Goal: Information Seeking & Learning: Learn about a topic

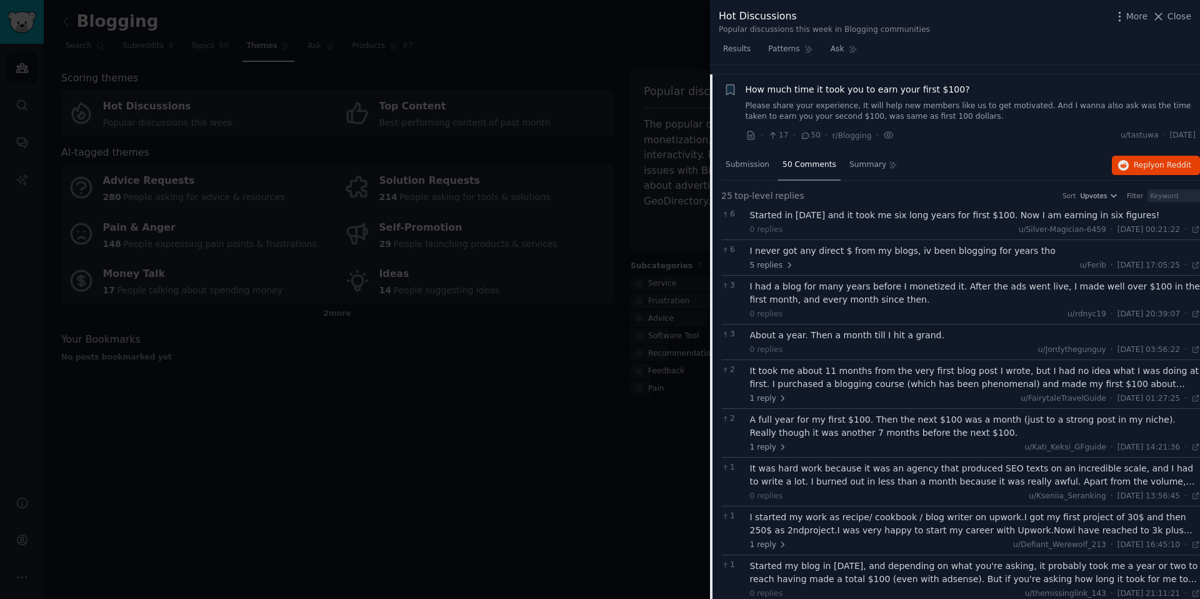
scroll to position [98, 0]
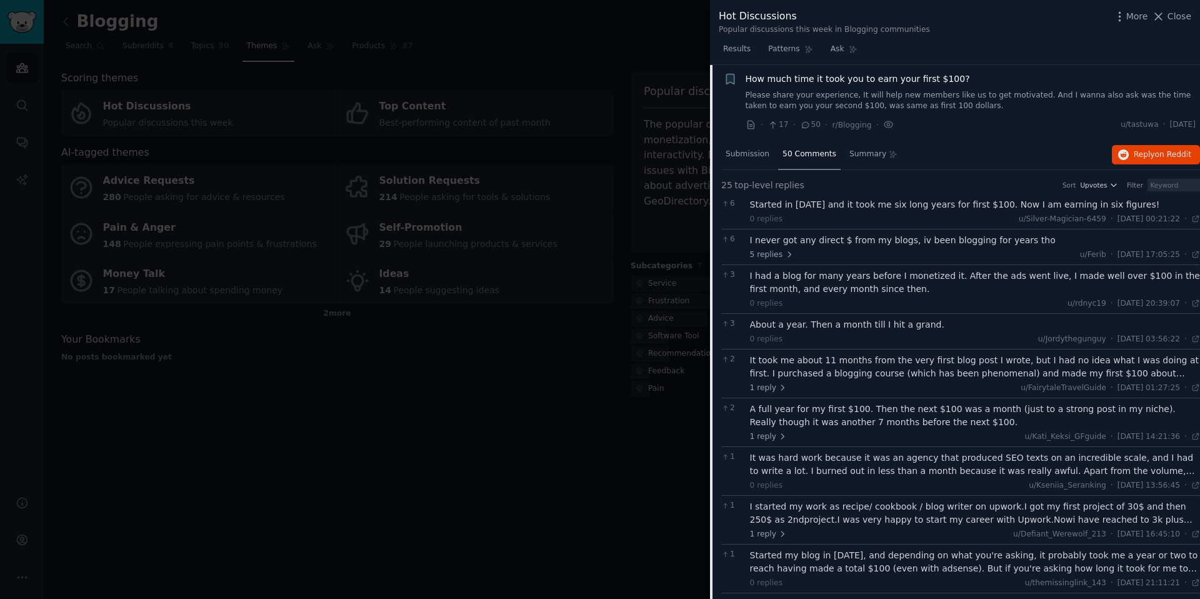
click at [890, 198] on div "Started in [DATE] and it took me six long years for first $100. Now I am earnin…" at bounding box center [975, 204] width 451 height 13
click at [895, 208] on div "Started in [DATE] and it took me six long years for first $100. Now I am earnin…" at bounding box center [975, 204] width 451 height 13
click at [819, 206] on div "Started in [DATE] and it took me six long years for first $100. Now I am earnin…" at bounding box center [975, 204] width 451 height 13
click at [808, 209] on div "Started in [DATE] and it took me six long years for first $100. Now I am earnin…" at bounding box center [975, 204] width 451 height 13
click at [806, 205] on div "Started in [DATE] and it took me six long years for first $100. Now I am earnin…" at bounding box center [975, 204] width 451 height 13
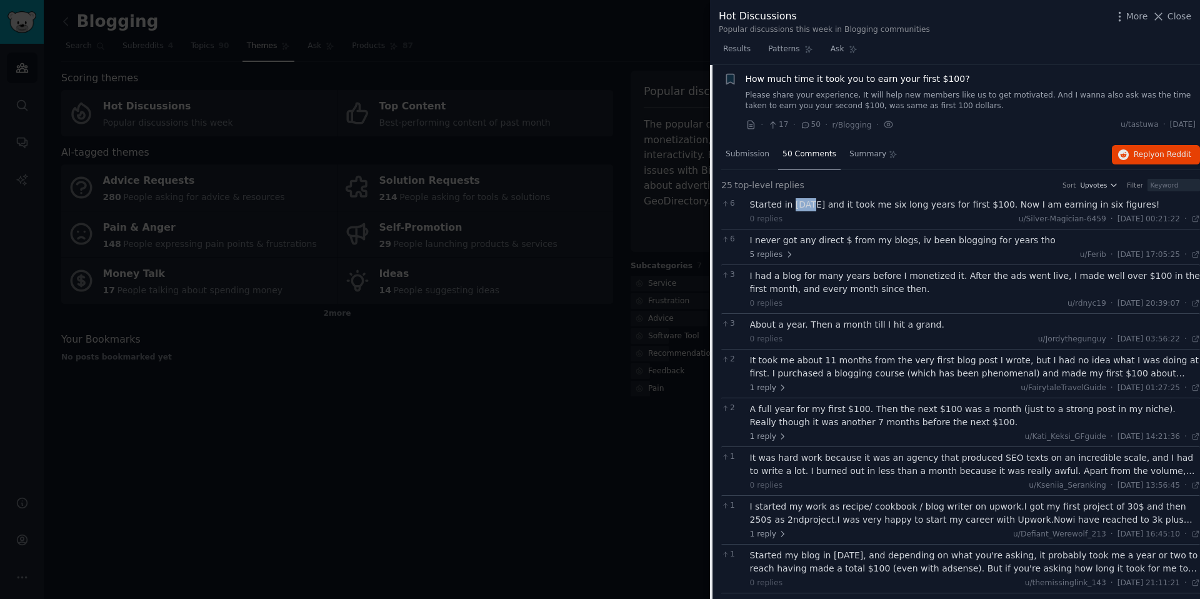
click at [806, 205] on div "Started in [DATE] and it took me six long years for first $100. Now I am earnin…" at bounding box center [975, 204] width 451 height 13
click at [855, 206] on div "Started in [DATE] and it took me six long years for first $100. Now I am earnin…" at bounding box center [975, 204] width 451 height 13
click at [857, 206] on div "Started in [DATE] and it took me six long years for first $100. Now I am earnin…" at bounding box center [975, 204] width 451 height 13
drag, startPoint x: 922, startPoint y: 214, endPoint x: 922, endPoint y: 229, distance: 14.4
click at [923, 225] on div "6 Started in [DATE] and it took me six long years for first $100. Now I am earn…" at bounding box center [961, 211] width 479 height 35
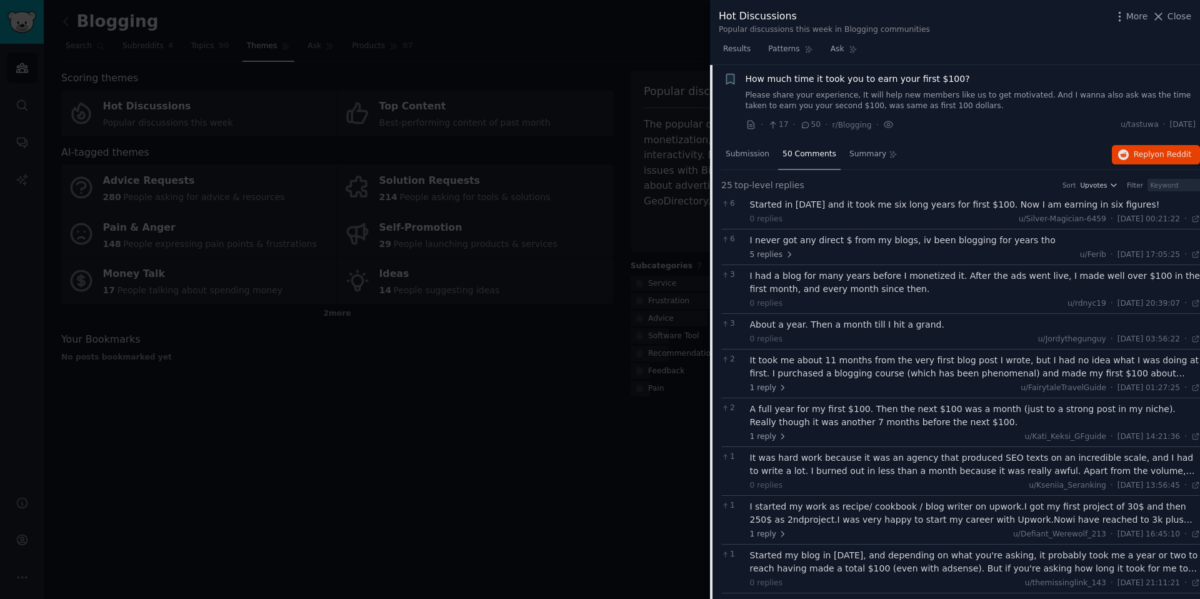
click at [852, 216] on div "0 replies u/Silver-Magician-6459 · [DATE] 00:21:22 Sat 04/10/2025 ·" at bounding box center [975, 219] width 451 height 11
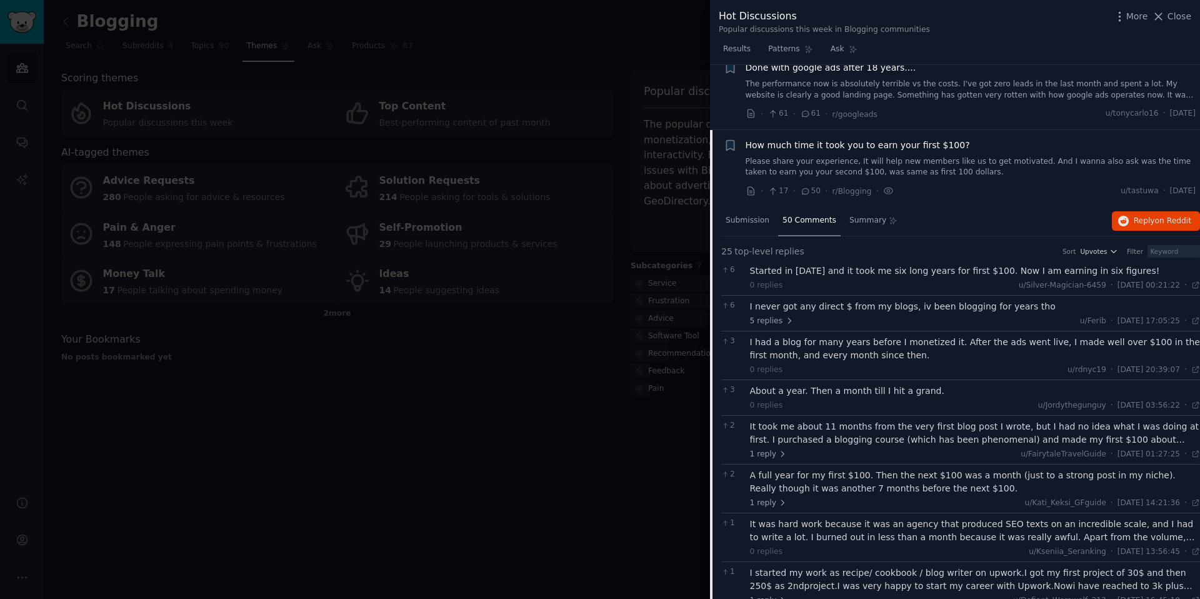
scroll to position [0, 0]
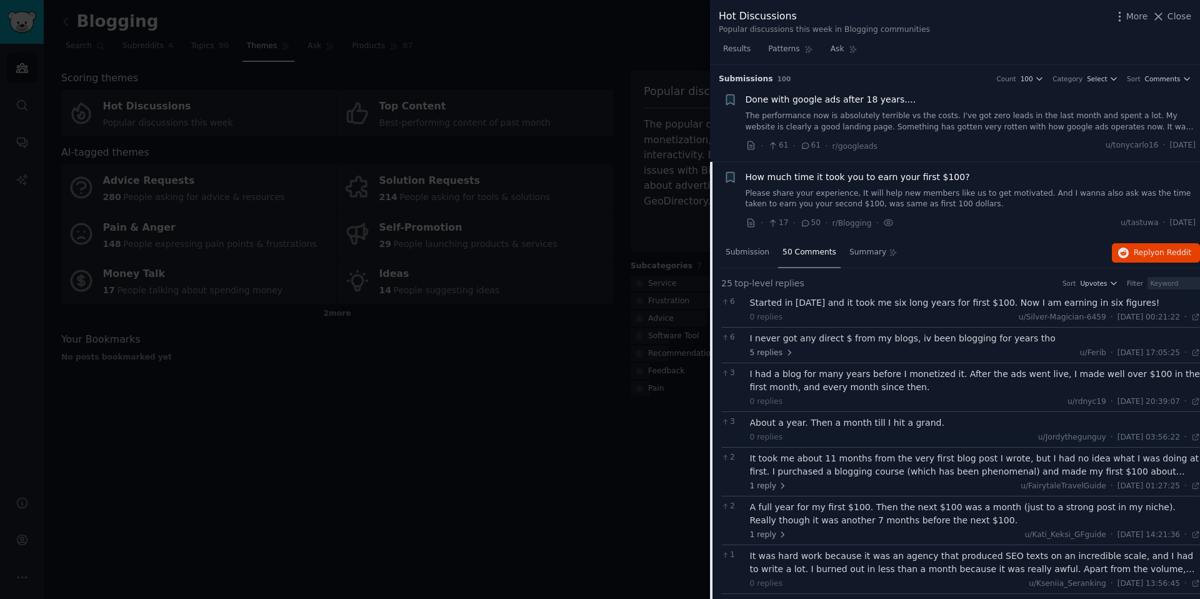
click at [818, 180] on span "How much time it took you to earn your first $100?" at bounding box center [858, 177] width 224 height 13
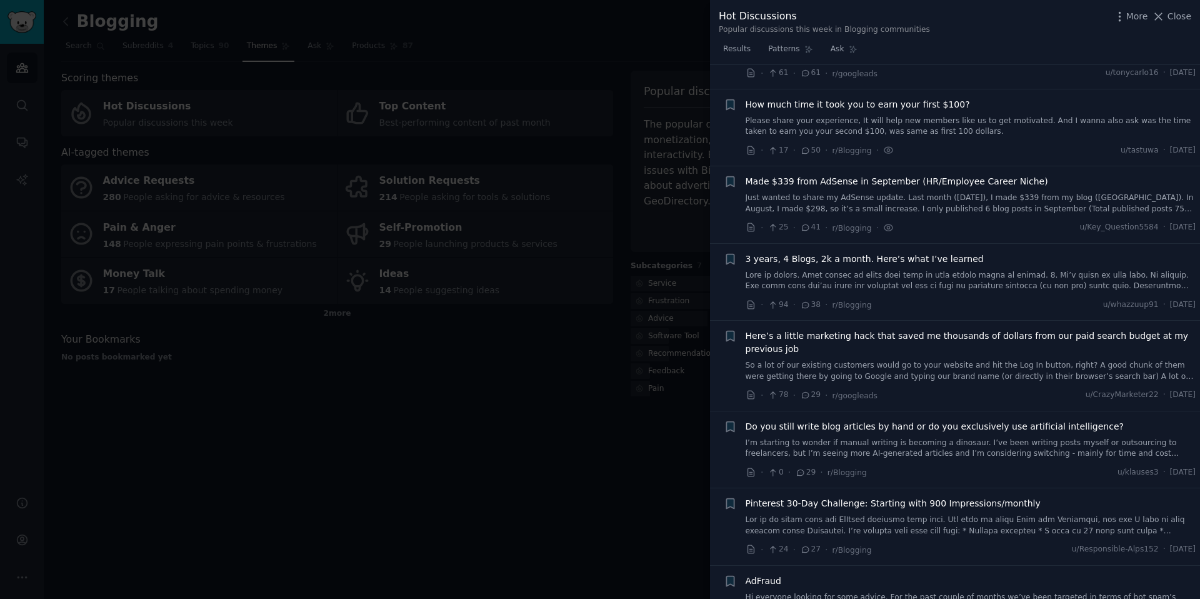
scroll to position [97, 0]
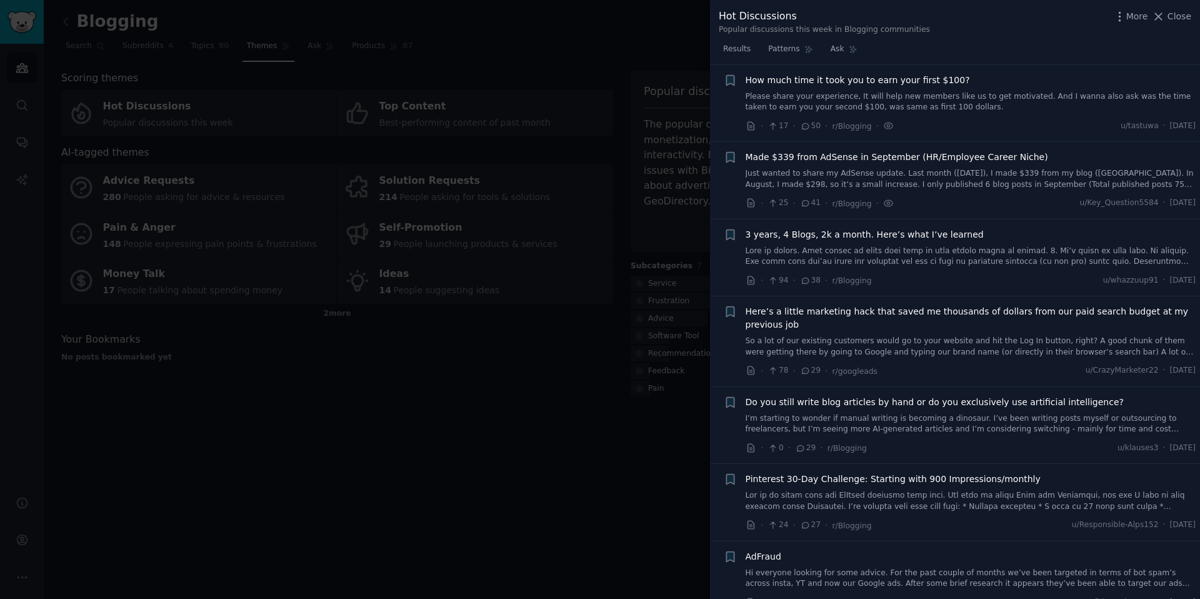
click at [930, 261] on link at bounding box center [971, 257] width 451 height 22
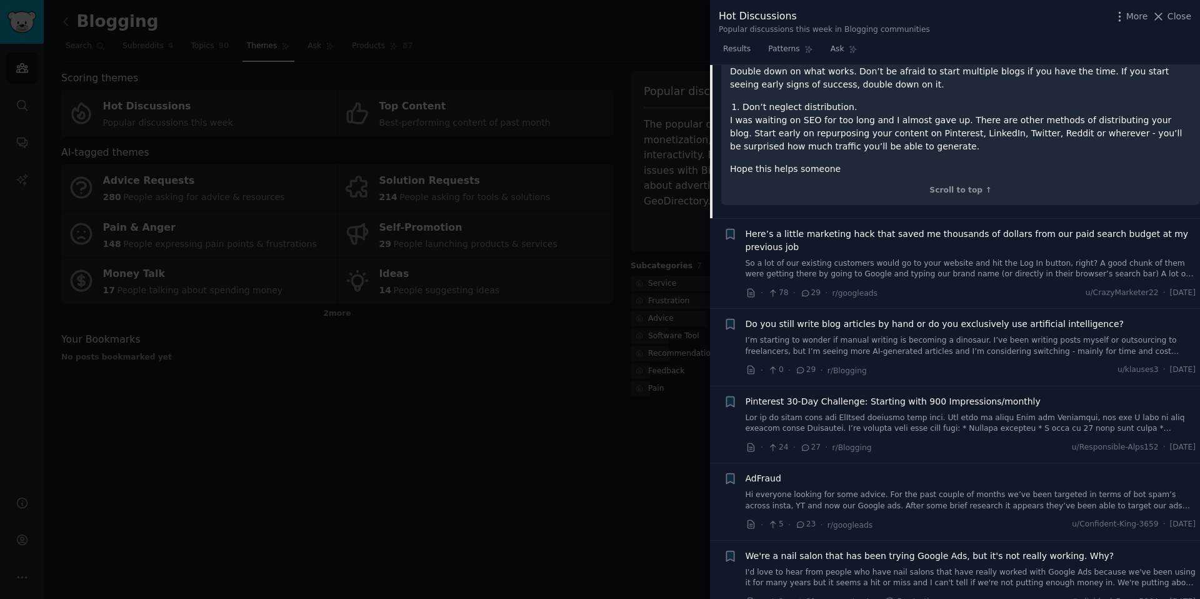
scroll to position [559, 0]
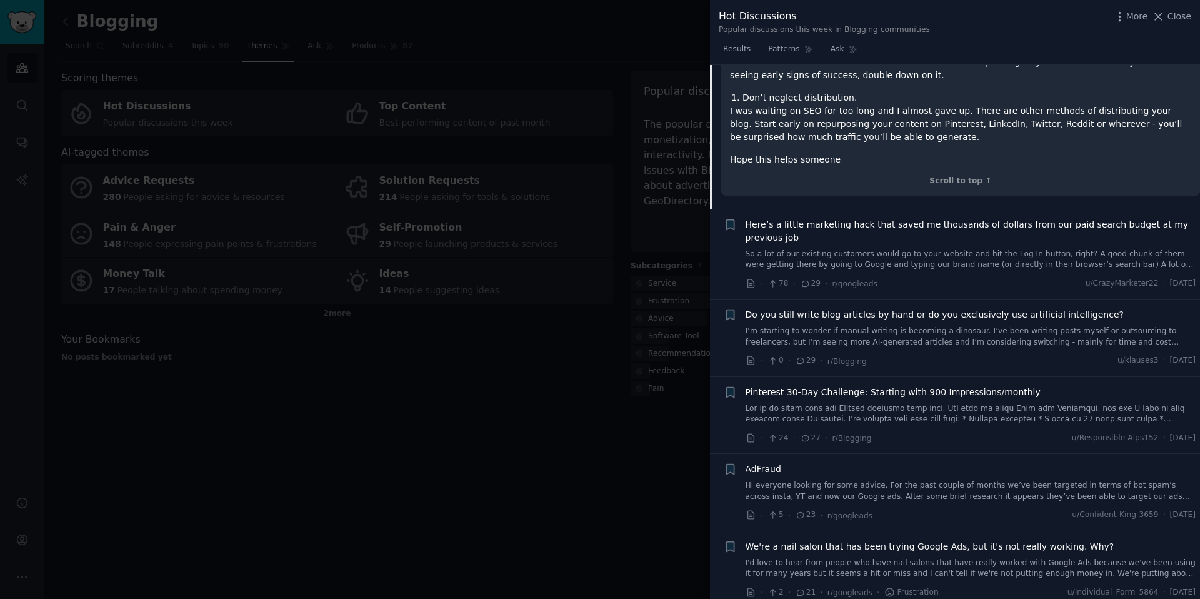
click at [927, 249] on link "So a lot of our existing customers would go to your website and hit the Log In …" at bounding box center [971, 260] width 451 height 22
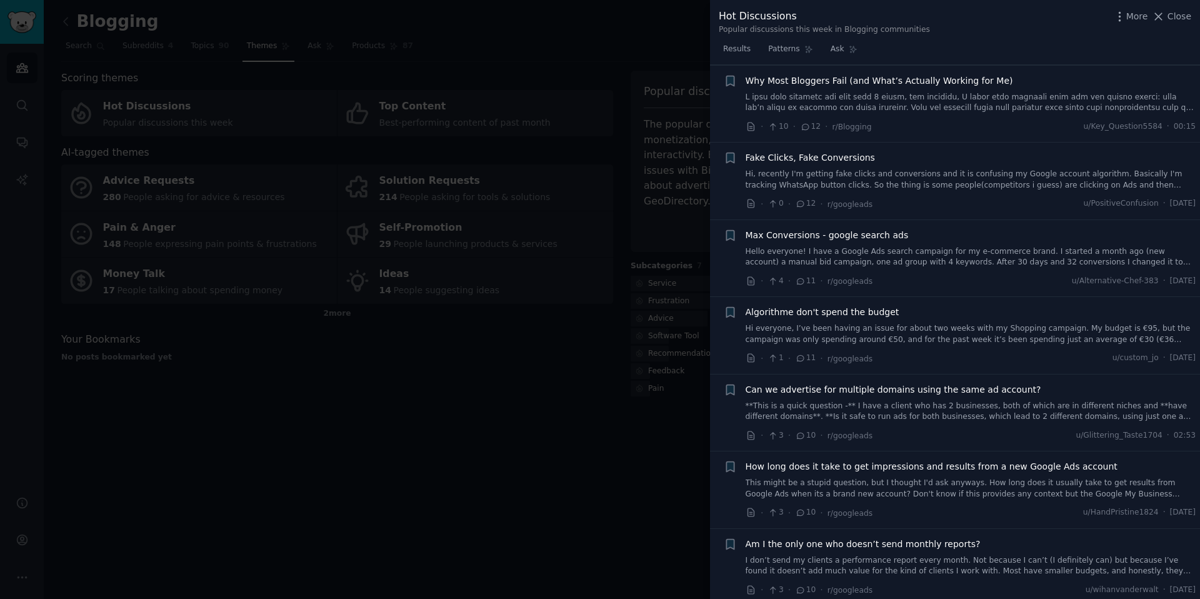
scroll to position [2134, 0]
